Goal: Check status

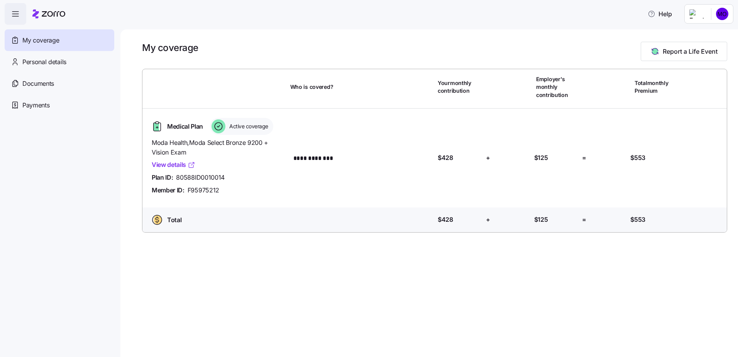
click at [171, 162] on link "View details" at bounding box center [174, 165] width 44 height 10
click at [178, 164] on link "View details" at bounding box center [174, 165] width 44 height 10
